Goal: Find contact information: Find contact information

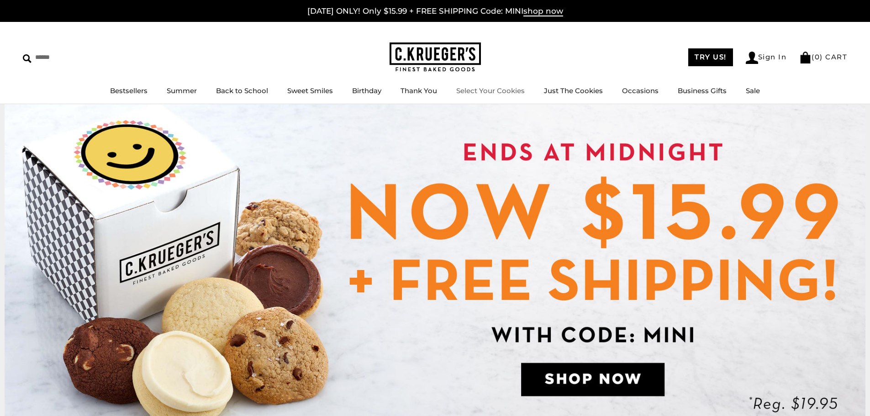
click at [504, 89] on link "Select Your Cookies" at bounding box center [490, 90] width 69 height 9
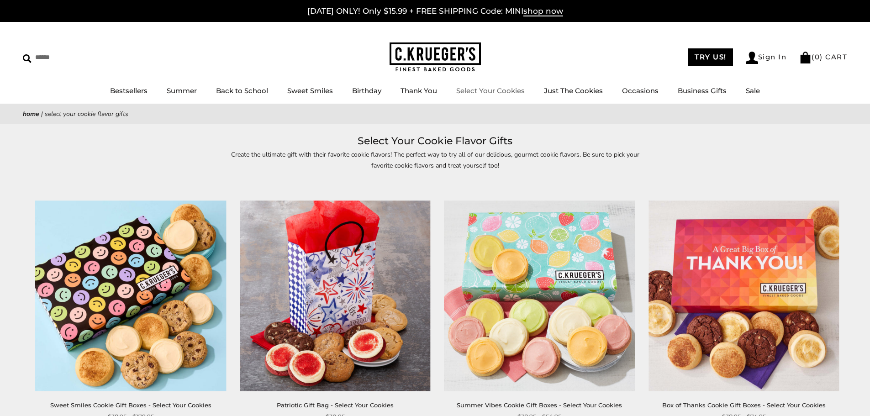
click at [488, 93] on link "Select Your Cookies" at bounding box center [490, 90] width 69 height 9
click at [171, 317] on img at bounding box center [131, 296] width 190 height 190
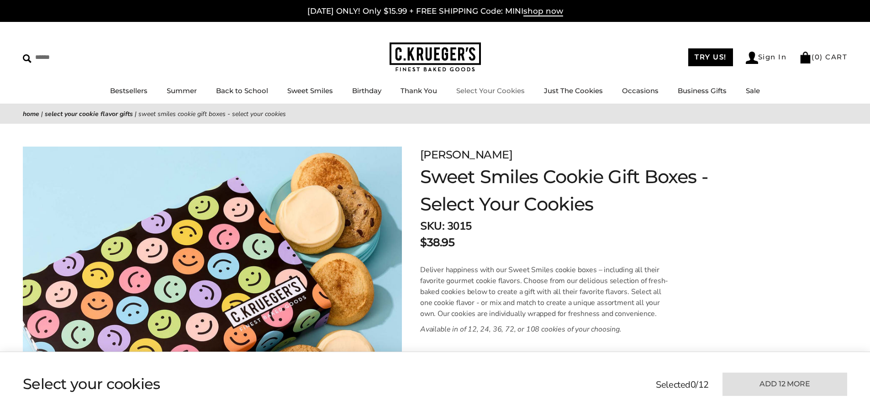
click at [500, 95] on link "Select Your Cookies" at bounding box center [490, 90] width 69 height 9
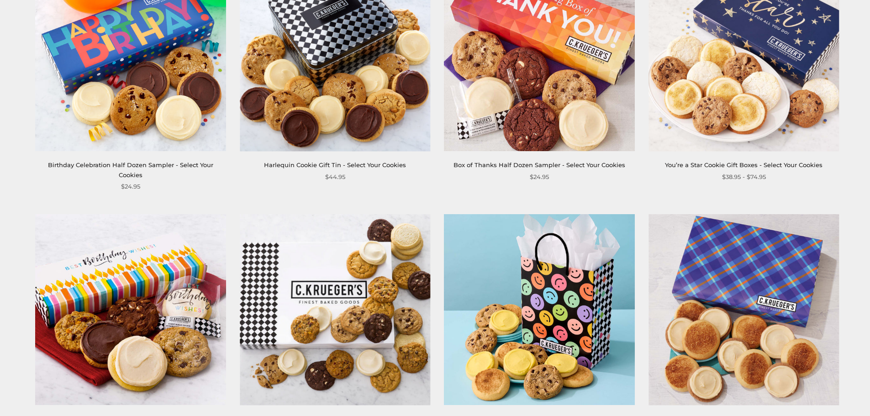
scroll to position [822, 0]
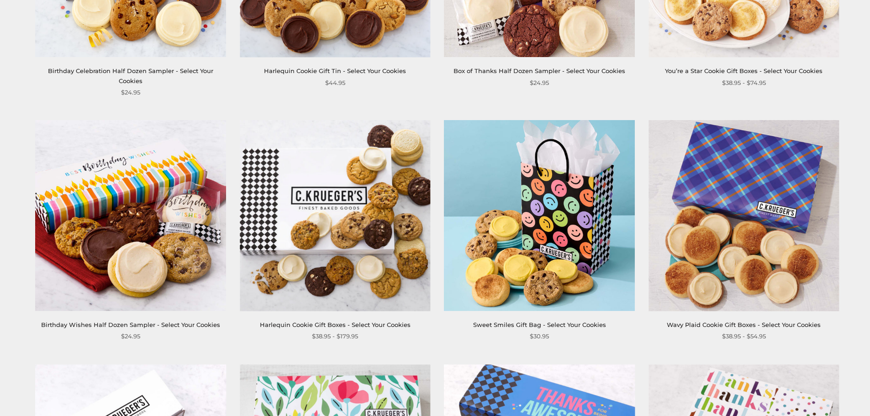
click at [364, 173] on img at bounding box center [335, 215] width 190 height 190
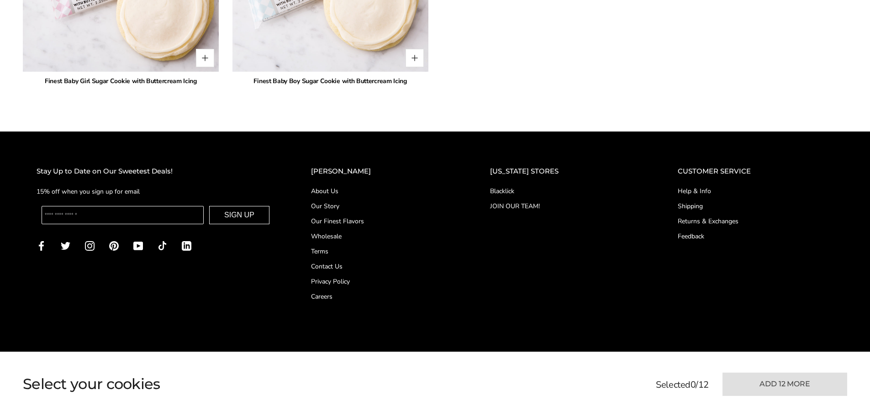
scroll to position [2472, 0]
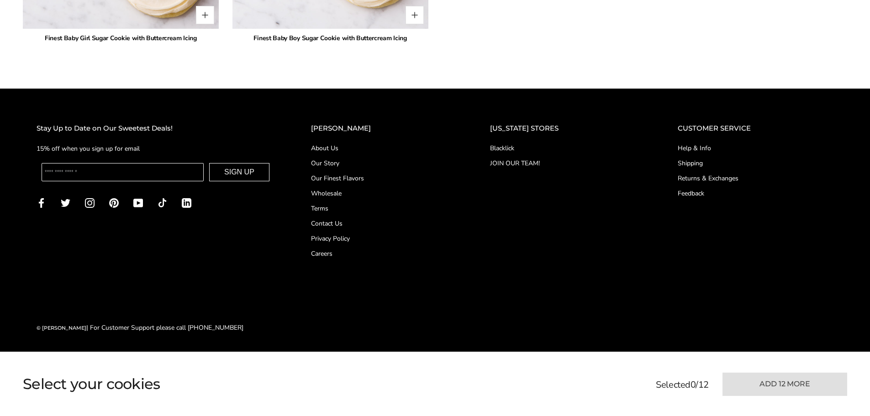
click at [521, 143] on link "Blacklick" at bounding box center [565, 148] width 151 height 10
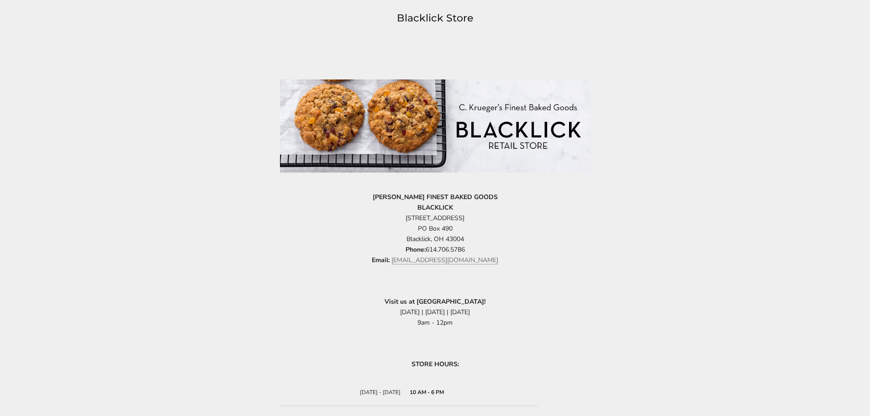
scroll to position [137, 0]
drag, startPoint x: 395, startPoint y: 218, endPoint x: 483, endPoint y: 233, distance: 89.9
click at [483, 233] on p "[PERSON_NAME] FINEST BAKED GOODS BLACKLICK [STREET_ADDRESS] Phone: [PHONE_NUMBE…" at bounding box center [435, 228] width 311 height 74
copy p "[STREET_ADDRESS]"
